Goal: Task Accomplishment & Management: Use online tool/utility

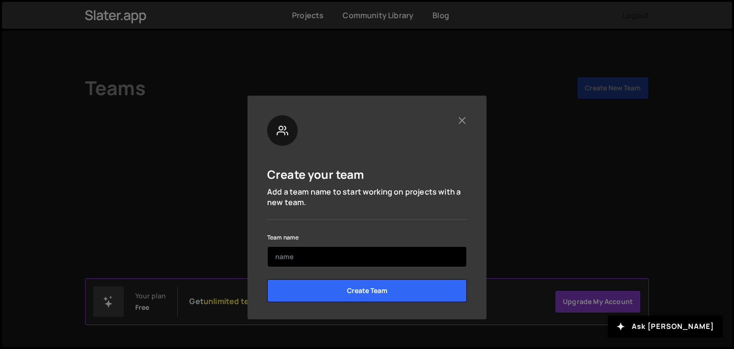
click at [344, 253] on input "text" at bounding box center [367, 256] width 200 height 21
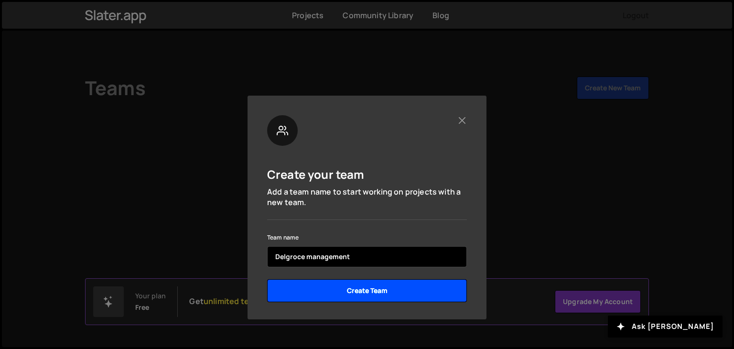
type input "Delgroce management"
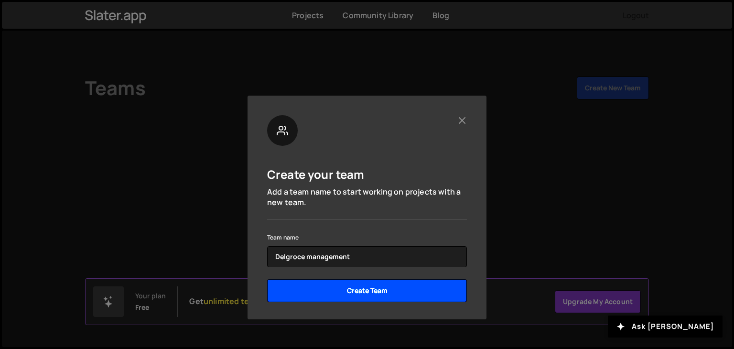
click at [361, 289] on input "Create Team" at bounding box center [367, 290] width 200 height 23
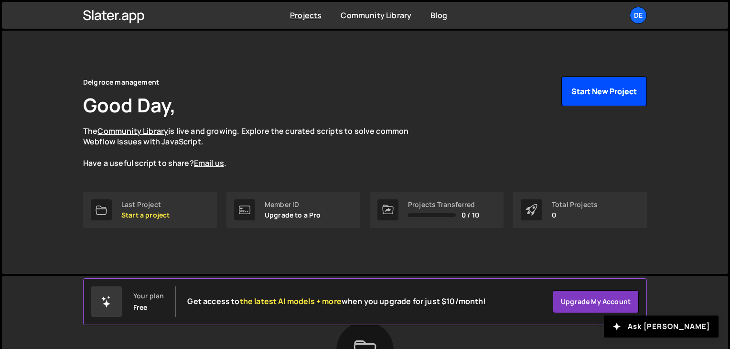
click at [593, 92] on button "Start New Project" at bounding box center [604, 91] width 86 height 30
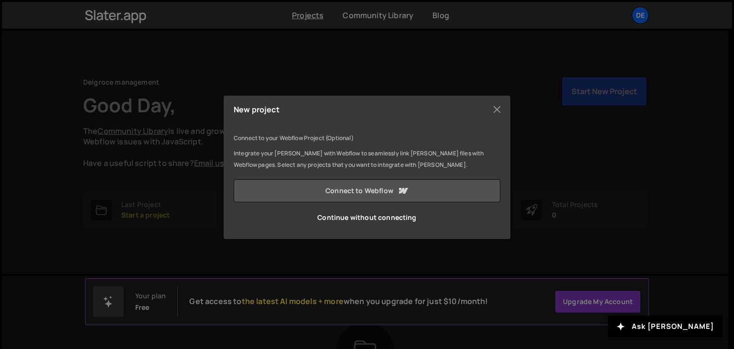
click at [369, 194] on link "Connect to Webflow" at bounding box center [367, 190] width 267 height 23
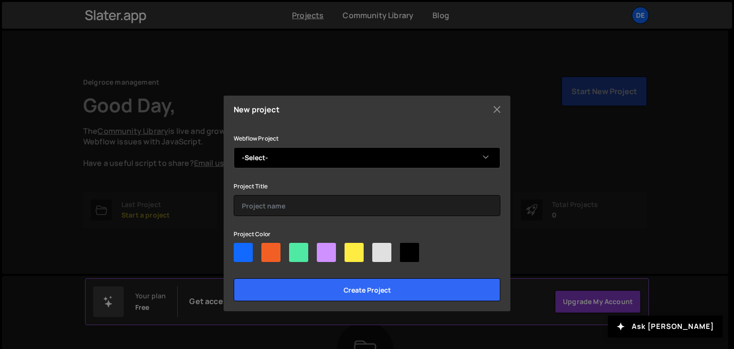
click at [484, 161] on select "-Select- Delgroce Holdings" at bounding box center [367, 157] width 267 height 21
select select "68dd52a4d2de56409fa722db"
click at [234, 147] on select "-Select- Delgroce Holdings" at bounding box center [367, 157] width 267 height 21
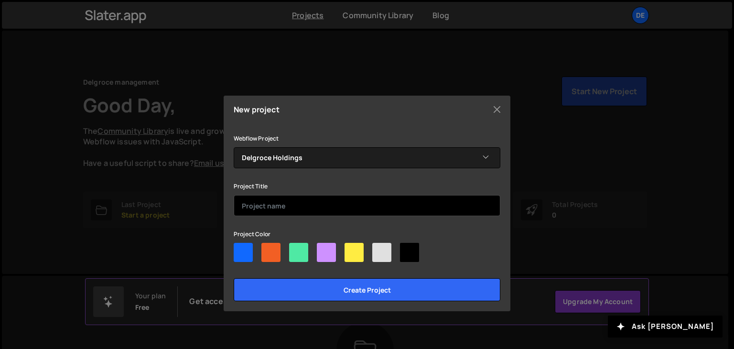
click at [299, 207] on input "text" at bounding box center [367, 205] width 267 height 21
type input "Delgroce website"
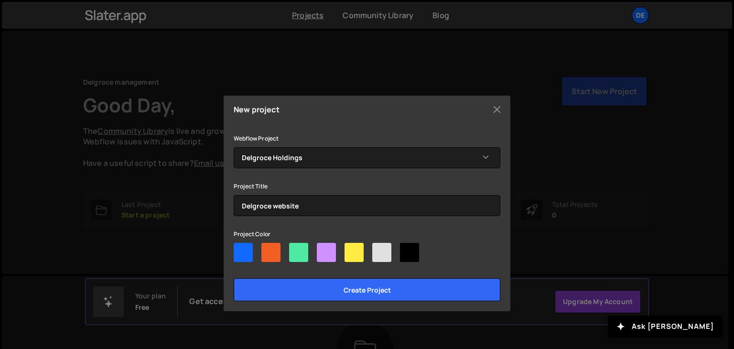
click at [380, 257] on div at bounding box center [381, 252] width 19 height 19
click at [378, 249] on input"] "radio" at bounding box center [375, 246] width 6 height 6
radio input"] "true"
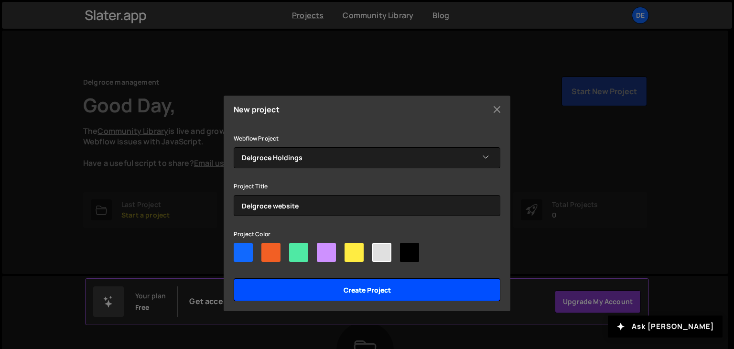
click at [381, 288] on input "Create project" at bounding box center [367, 289] width 267 height 23
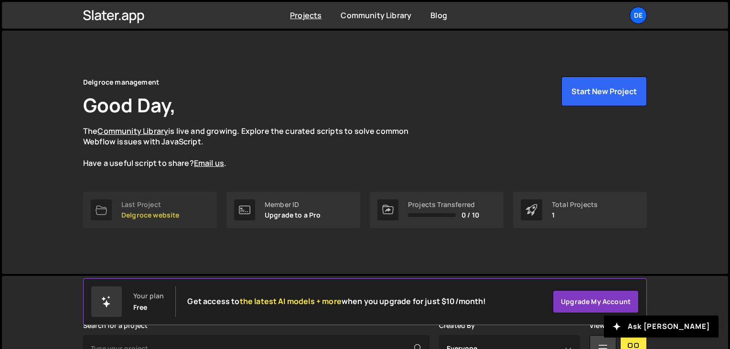
click at [159, 211] on p "Delgroce website" at bounding box center [150, 215] width 58 height 8
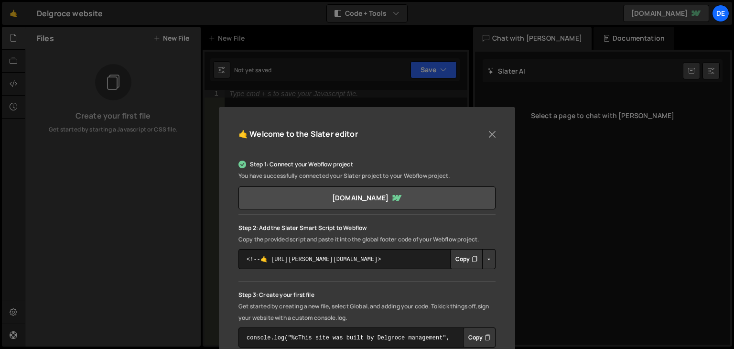
click at [504, 262] on div "🤙 Welcome to the [PERSON_NAME] editor Step 1: Connect your Webflow project You …" at bounding box center [367, 319] width 296 height 424
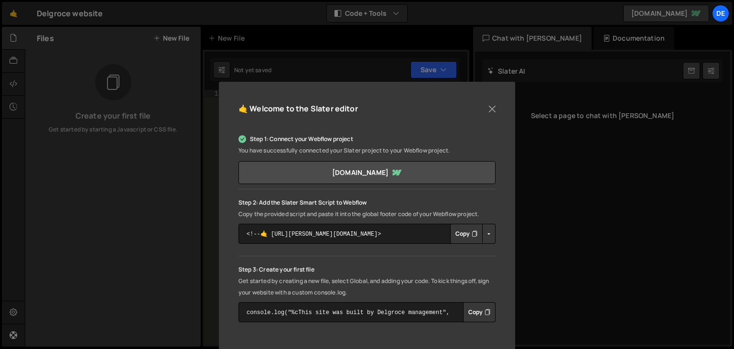
scroll to position [23, 0]
